Goal: Task Accomplishment & Management: Use online tool/utility

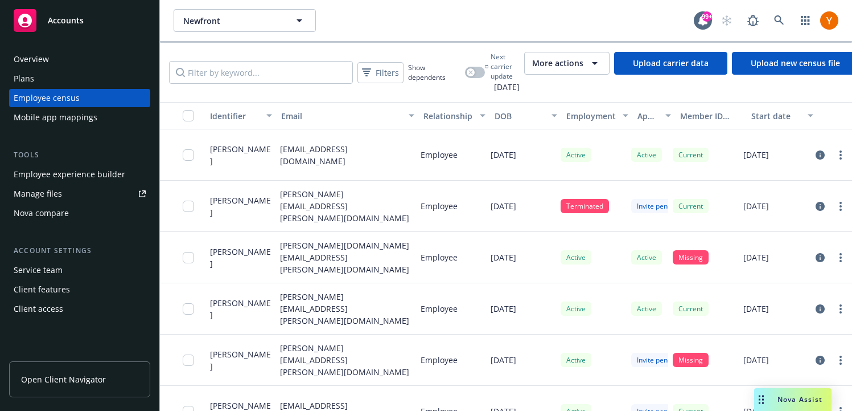
click at [105, 170] on div "Employee experience builder" at bounding box center [70, 174] width 112 height 18
click at [602, 62] on div "More actions" at bounding box center [566, 63] width 69 height 14
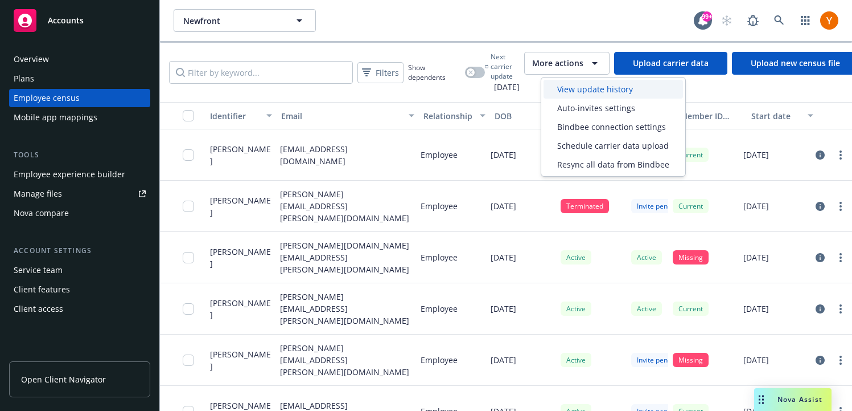
click at [592, 93] on span "View update history" at bounding box center [595, 89] width 76 height 12
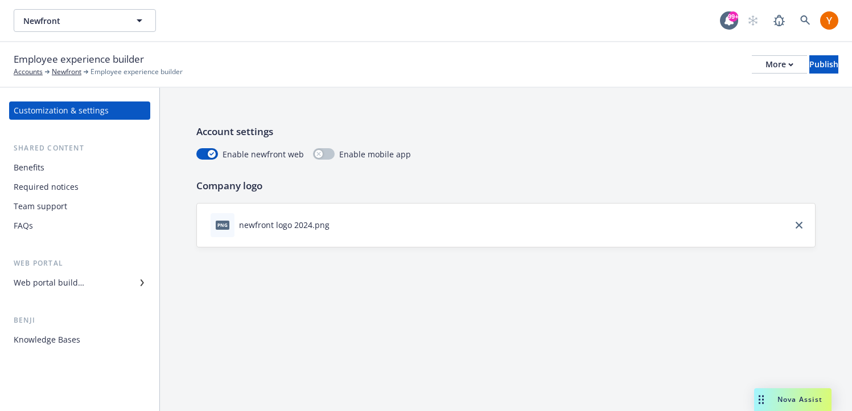
click at [81, 282] on div "Web portal builder" at bounding box center [49, 282] width 71 height 18
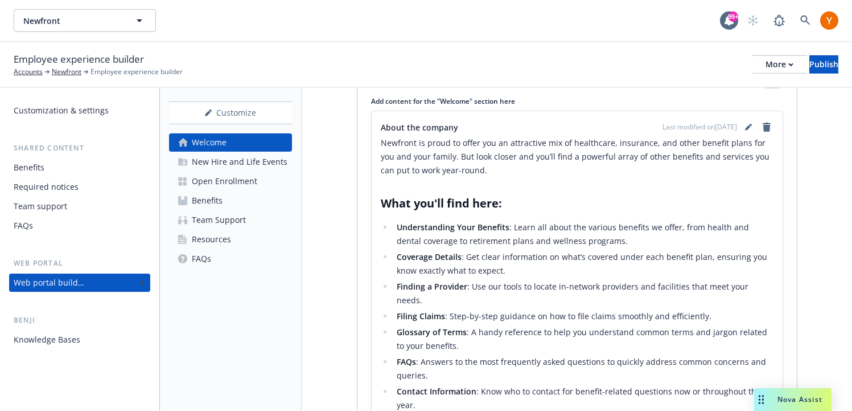
scroll to position [159, 0]
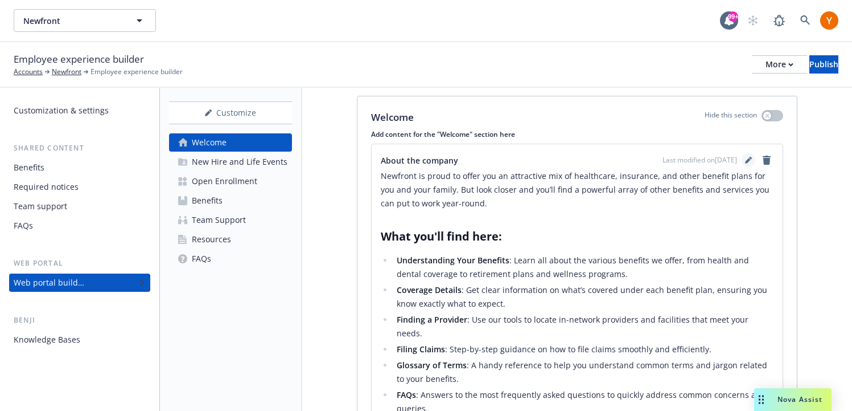
click at [745, 161] on icon "editPencil" at bounding box center [748, 160] width 7 height 7
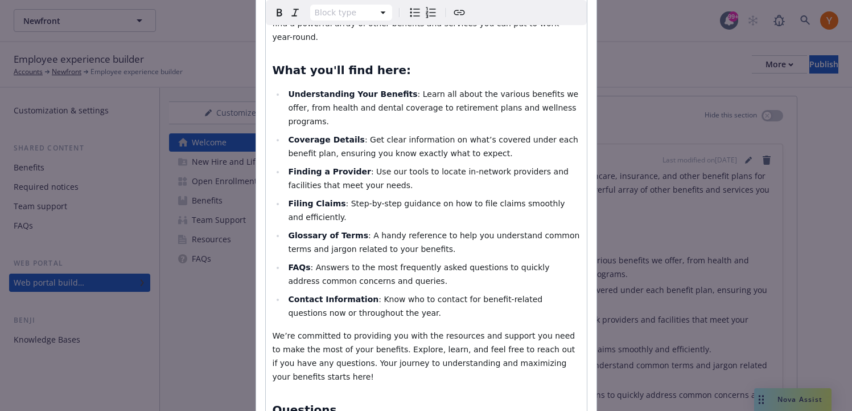
scroll to position [151, 0]
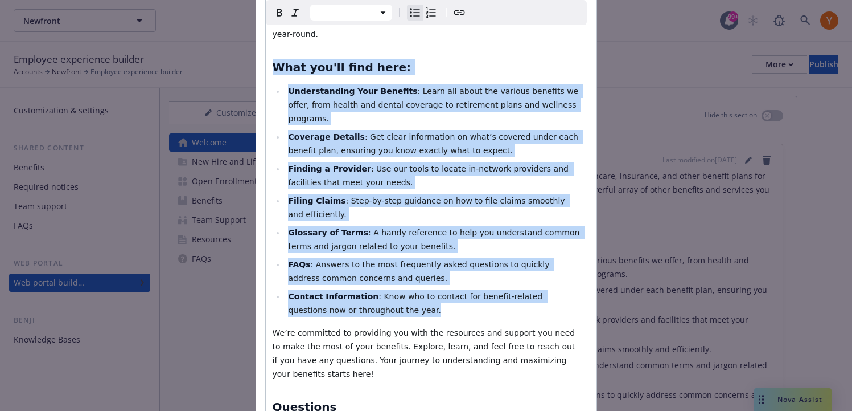
drag, startPoint x: 378, startPoint y: 284, endPoint x: 273, endPoint y: 56, distance: 251.2
click at [273, 56] on div "Newfront is proud to offer you an attractive mix of healthcare, insurance, and …" at bounding box center [426, 260] width 321 height 560
click at [275, 60] on span "What you'll find here:" at bounding box center [342, 67] width 139 height 14
select select "h2"
drag, startPoint x: 274, startPoint y: 55, endPoint x: 387, endPoint y: 282, distance: 253.1
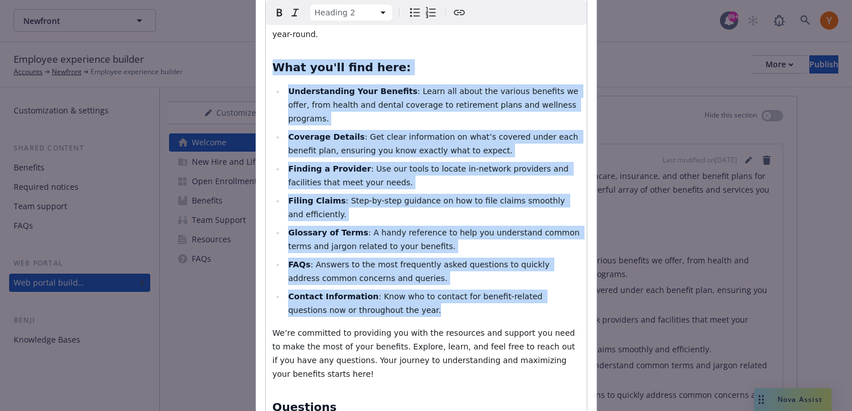
click at [387, 282] on div "Newfront is proud to offer you an attractive mix of healthcare, insurance, and …" at bounding box center [426, 260] width 321 height 560
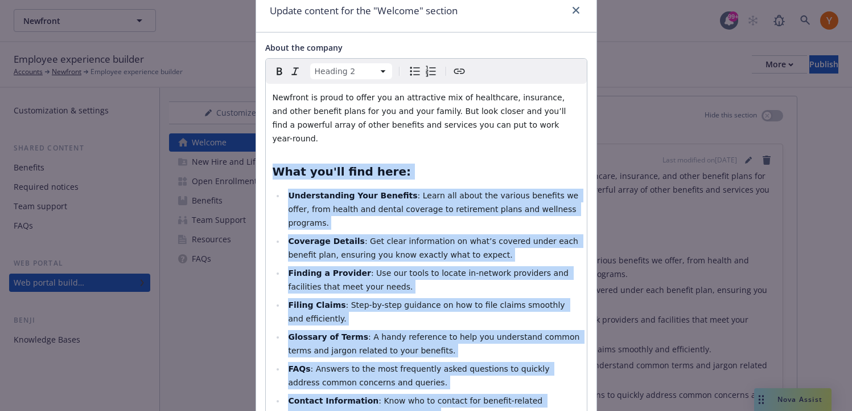
scroll to position [0, 0]
